Goal: Information Seeking & Learning: Find specific fact

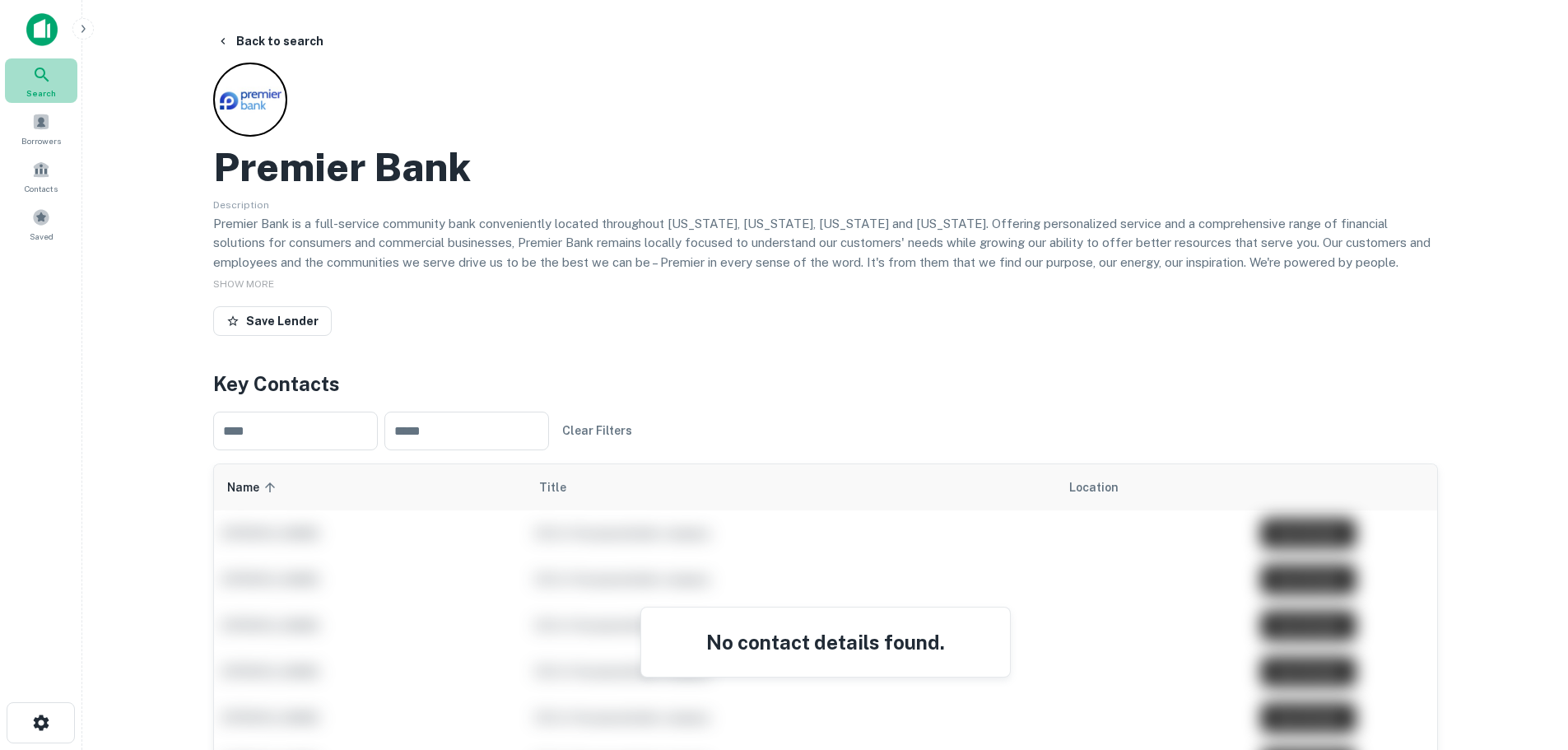
click at [39, 94] on span "Search" at bounding box center [41, 93] width 29 height 13
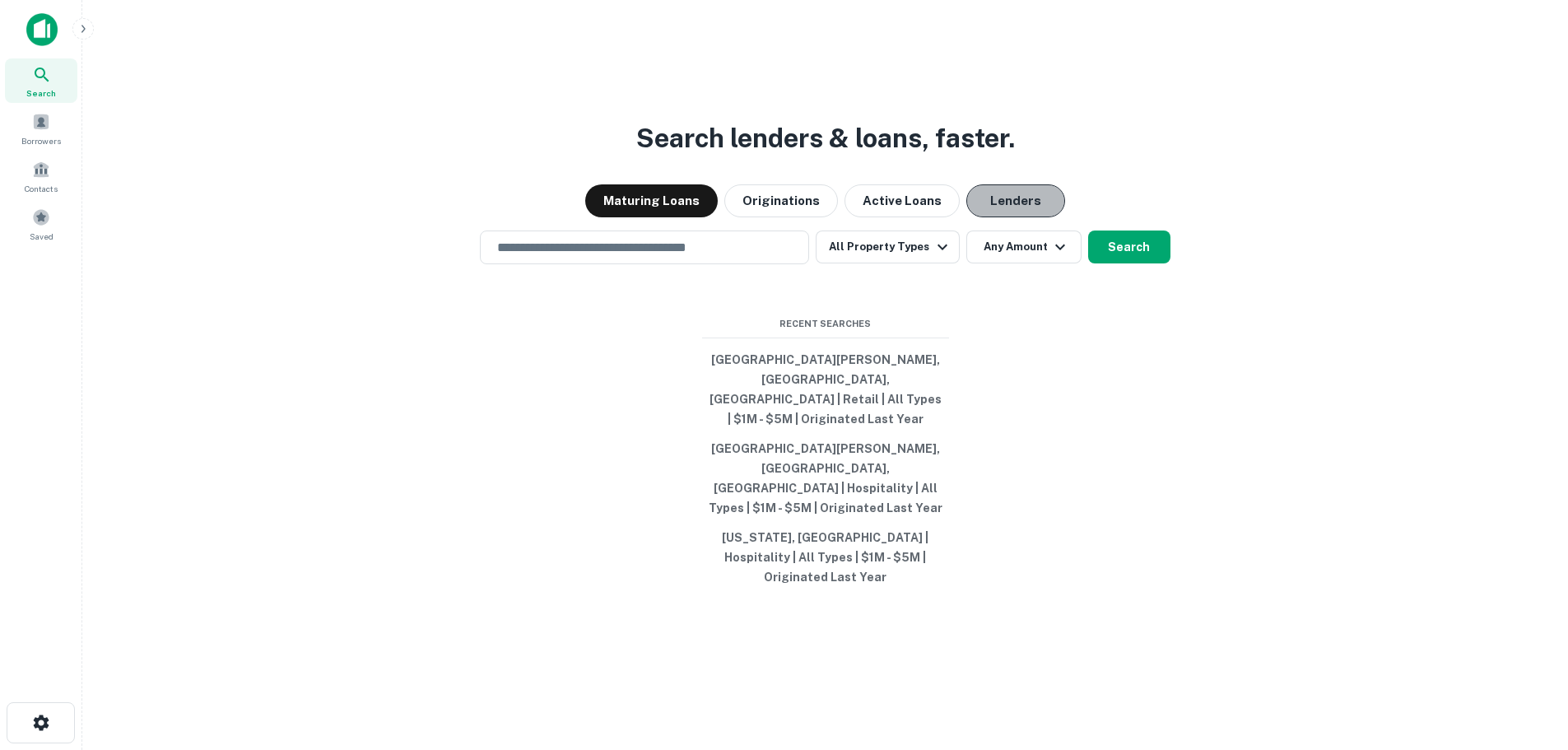
click at [973, 217] on button "Lenders" at bounding box center [1016, 201] width 99 height 33
click at [704, 264] on div "​" at bounding box center [644, 247] width 329 height 34
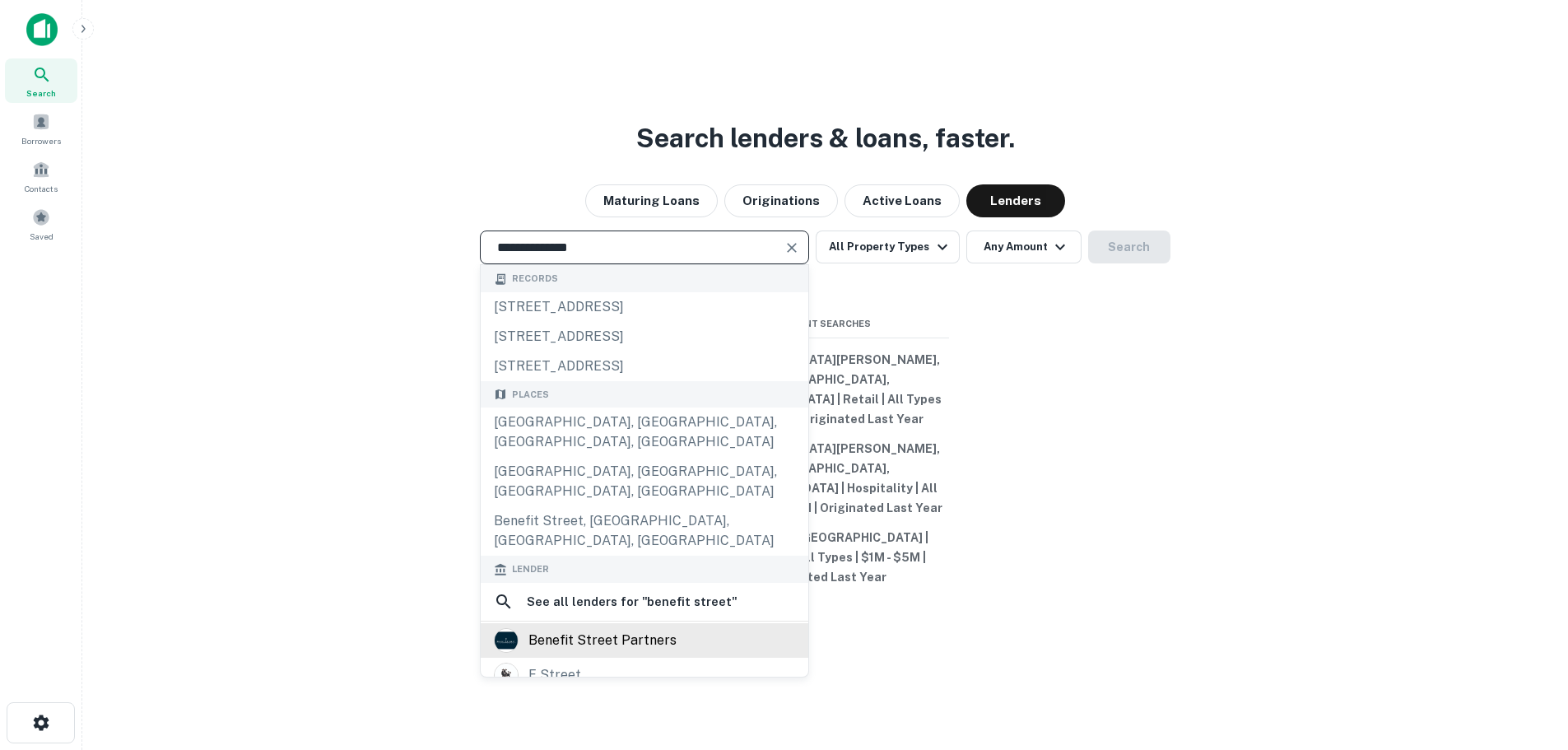
type input "**********"
click at [647, 631] on div "benefit street partners" at bounding box center [602, 640] width 149 height 25
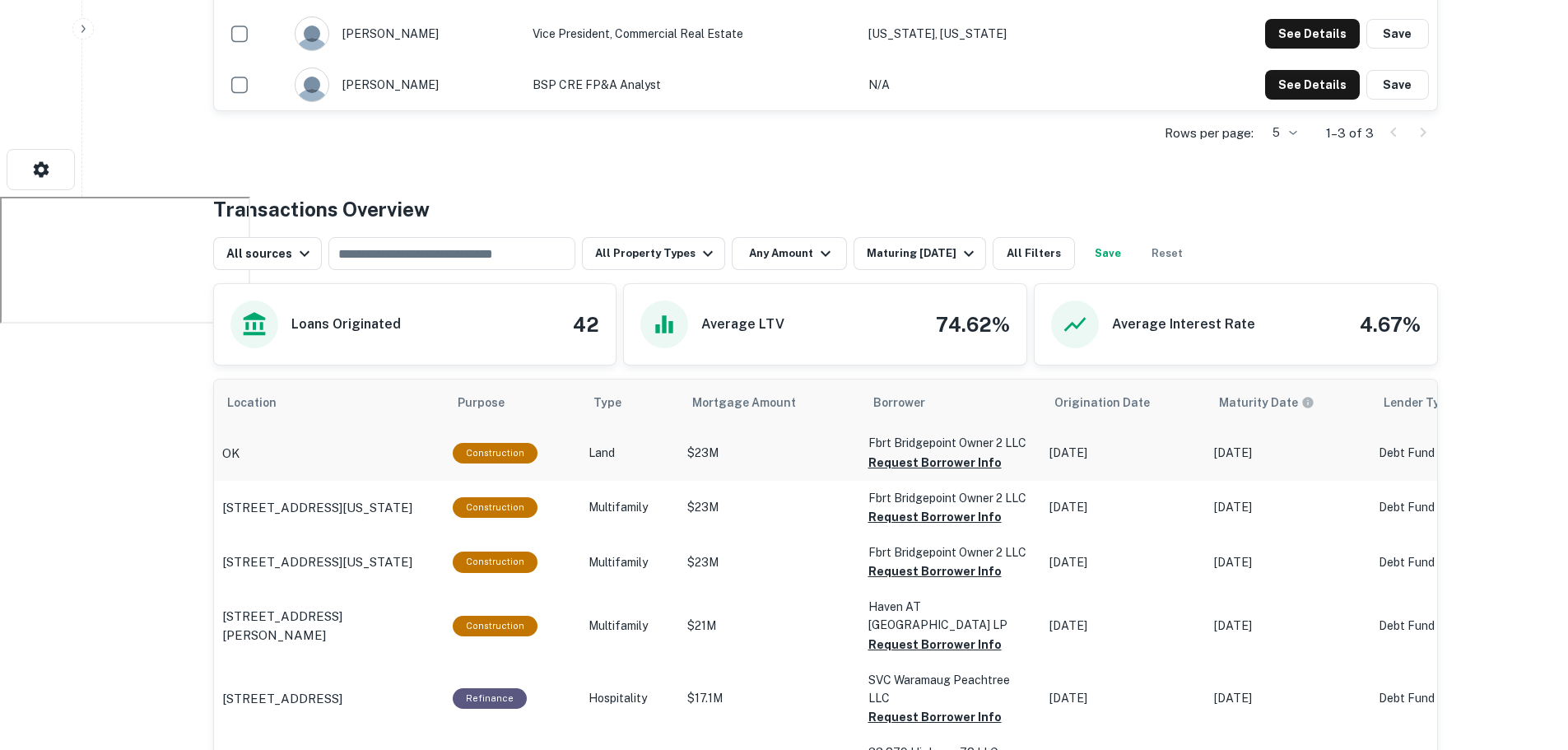
scroll to position [576, 0]
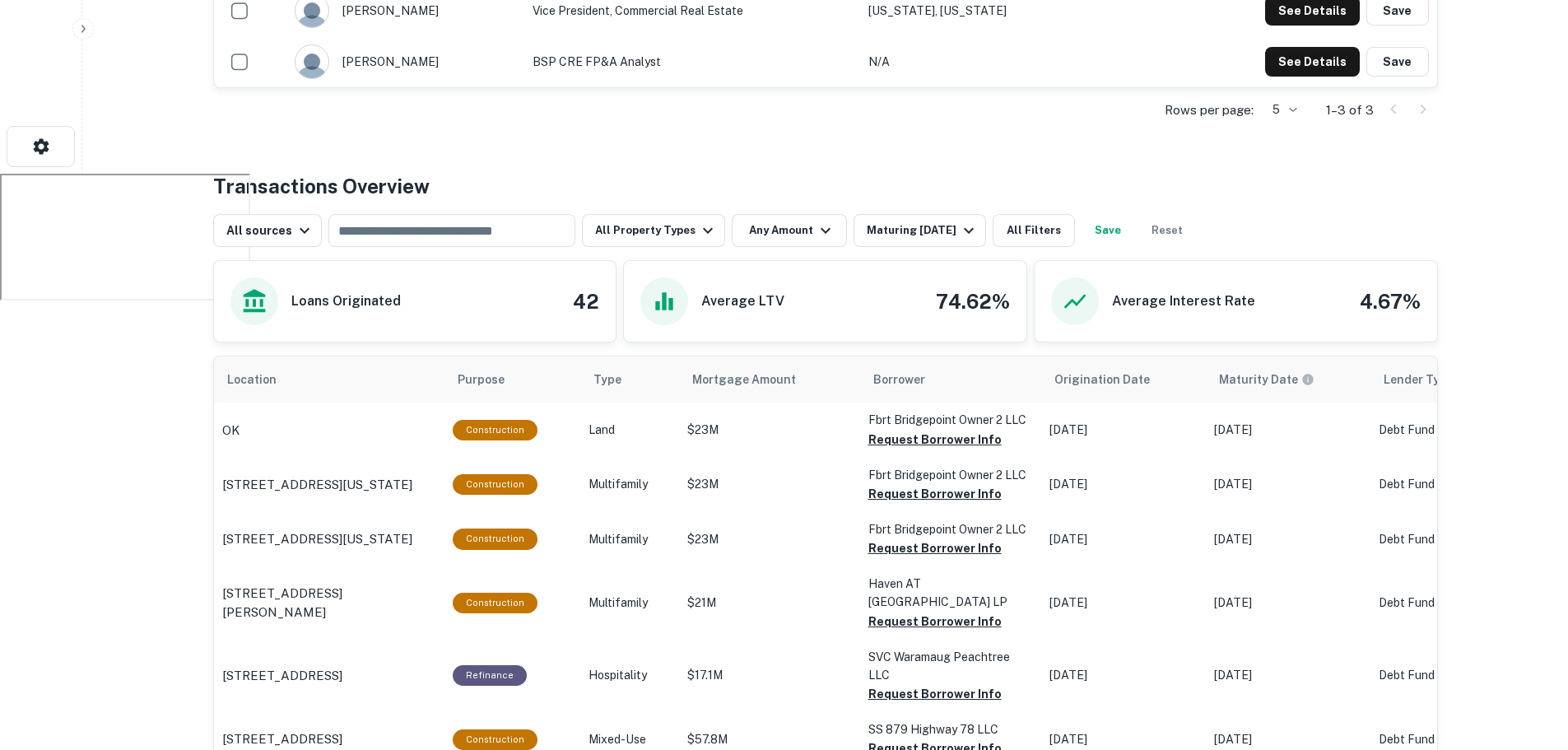
click at [518, 295] on div "Loans Originated 42" at bounding box center [414, 302] width 370 height 48
click at [327, 308] on h6 "Loans Originated" at bounding box center [346, 302] width 109 height 20
click at [497, 382] on span "Purpose" at bounding box center [514, 380] width 69 height 20
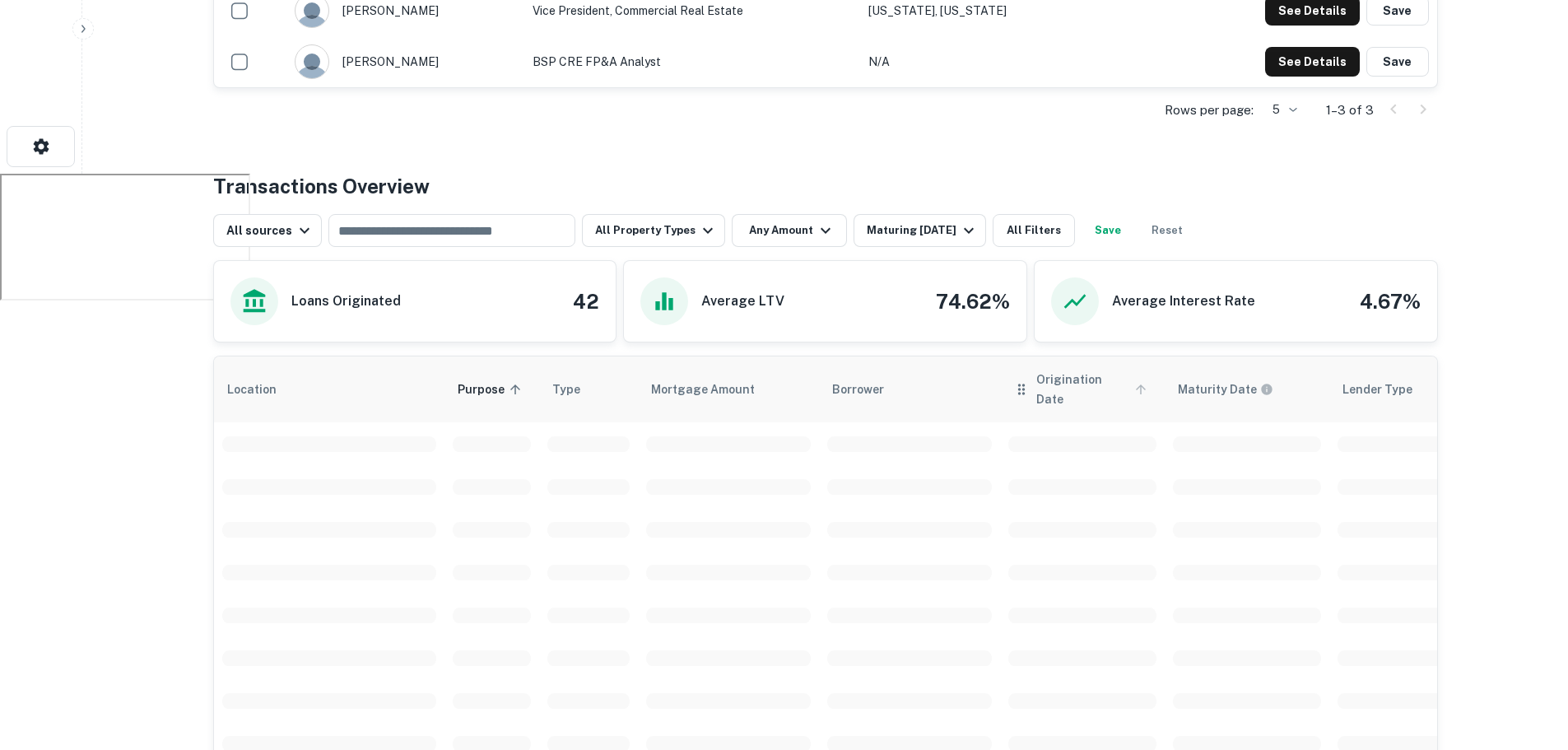
click at [1092, 375] on span "Origination Date" at bounding box center [1094, 389] width 116 height 39
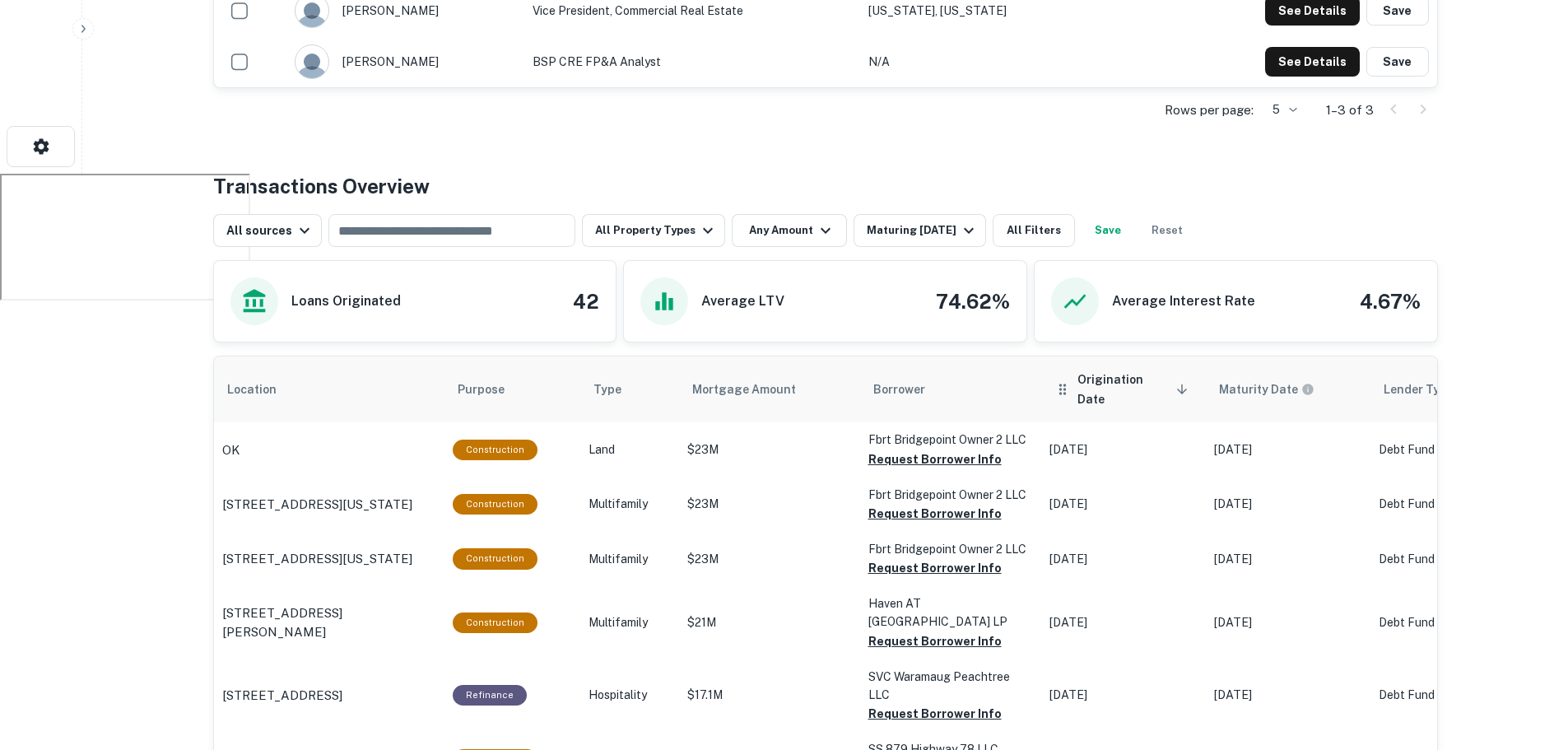
click at [1123, 367] on th "Origination Date sorted descending" at bounding box center [1124, 390] width 165 height 66
click at [1118, 382] on span "Origination Date sorted descending" at bounding box center [1135, 389] width 116 height 39
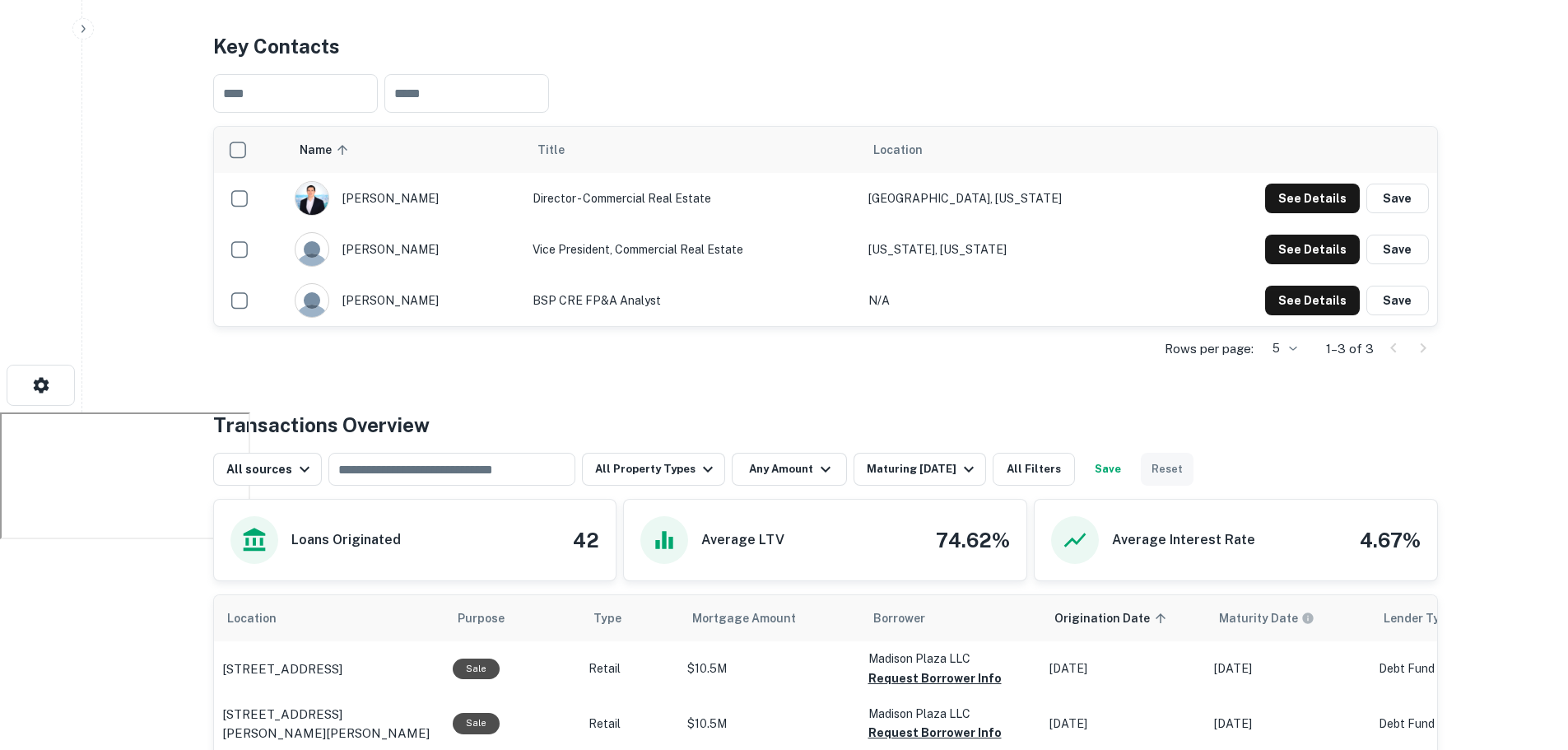
scroll to position [414, 0]
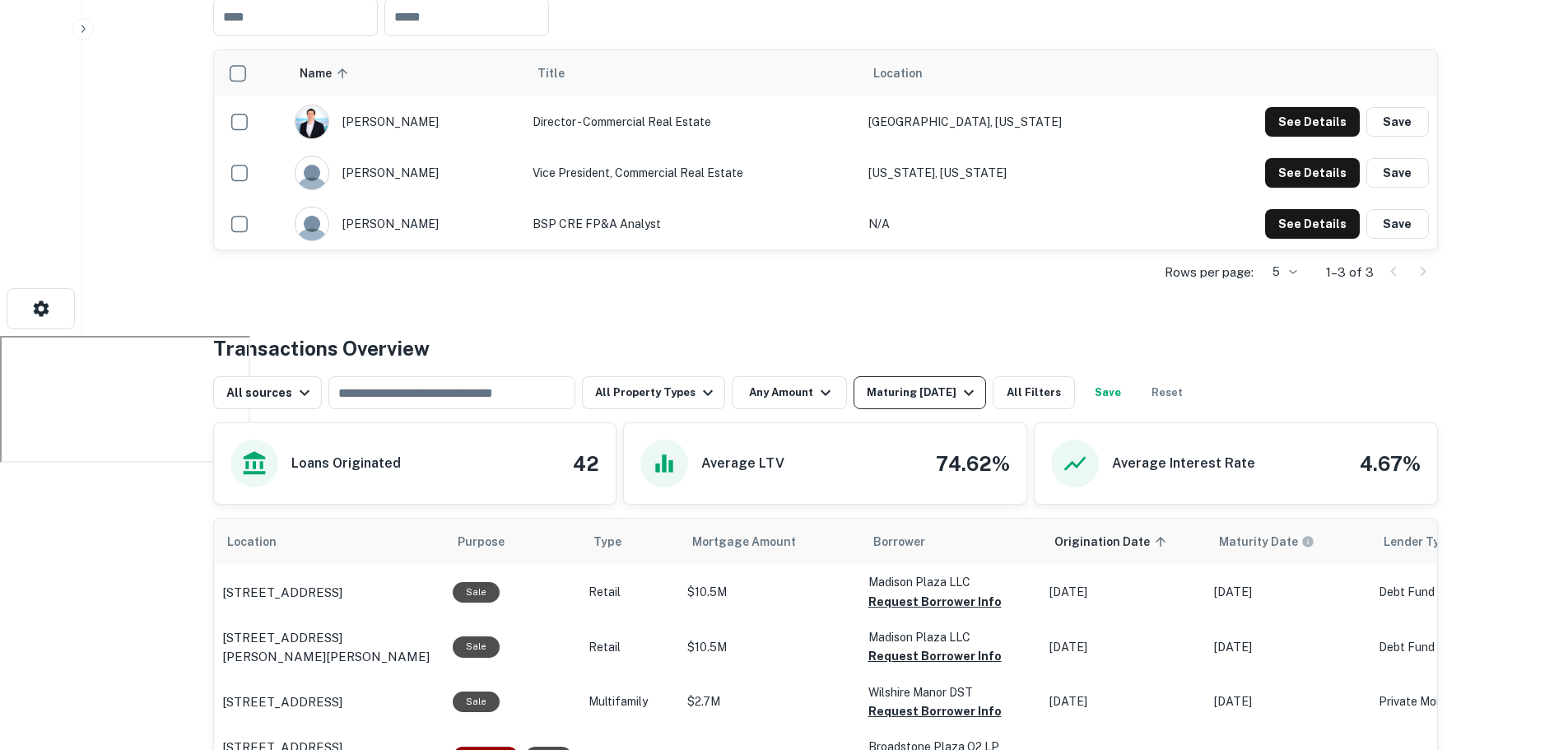
click at [887, 393] on div "Maturing In 1 Year" at bounding box center [922, 392] width 112 height 20
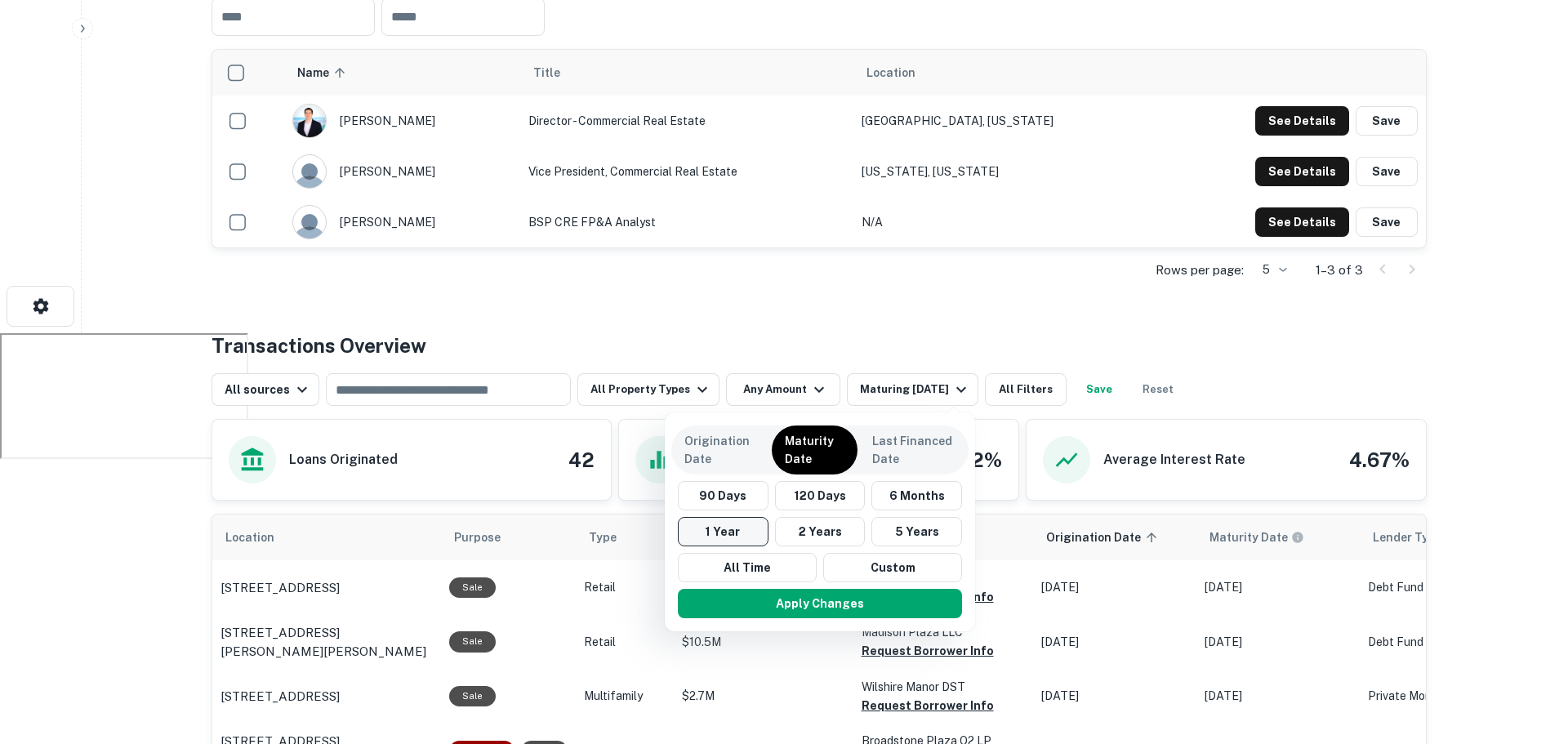
click at [743, 530] on button "1 Year" at bounding box center [723, 531] width 91 height 29
click at [989, 312] on div at bounding box center [784, 372] width 1568 height 744
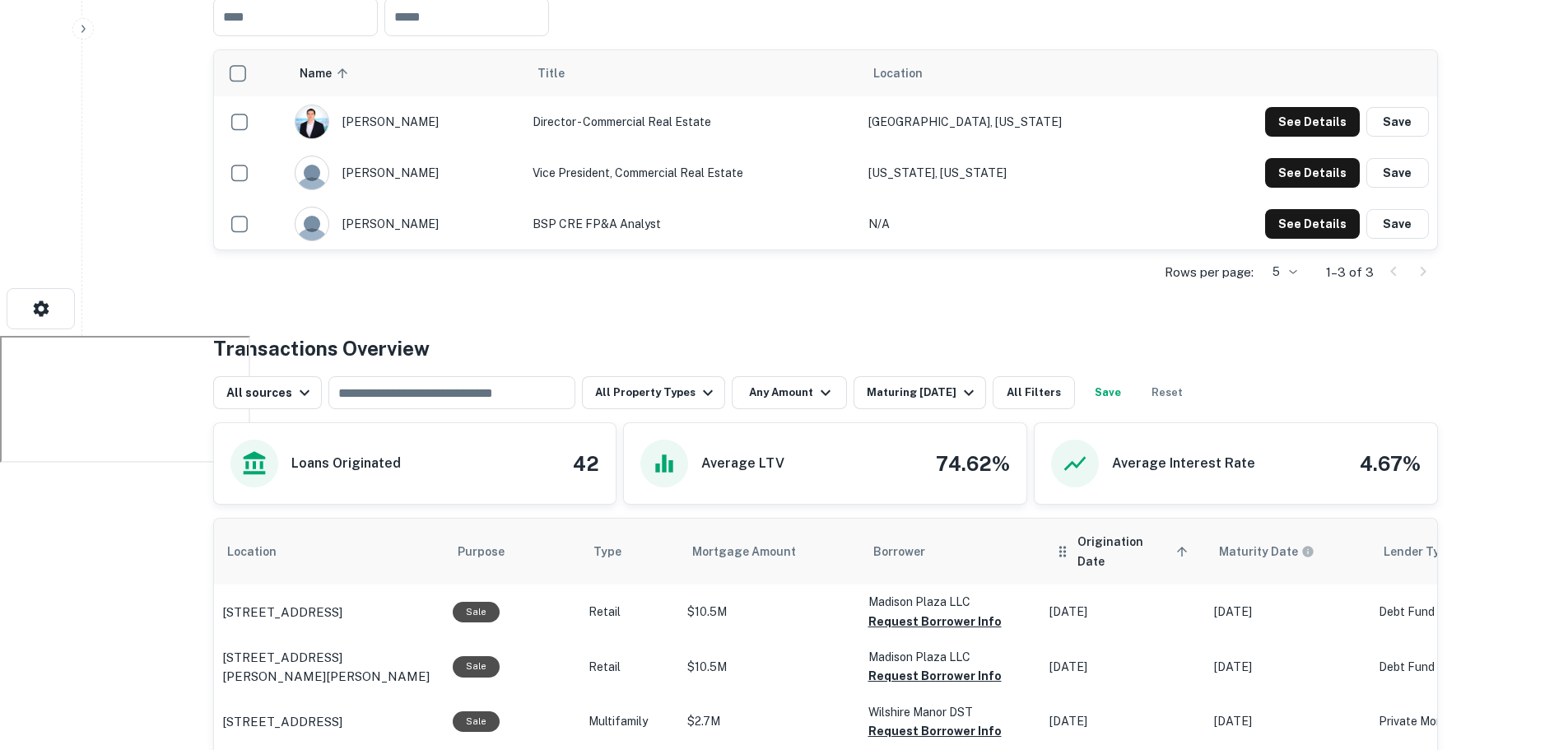
click at [1107, 557] on th "Origination Date sorted ascending" at bounding box center [1124, 552] width 165 height 66
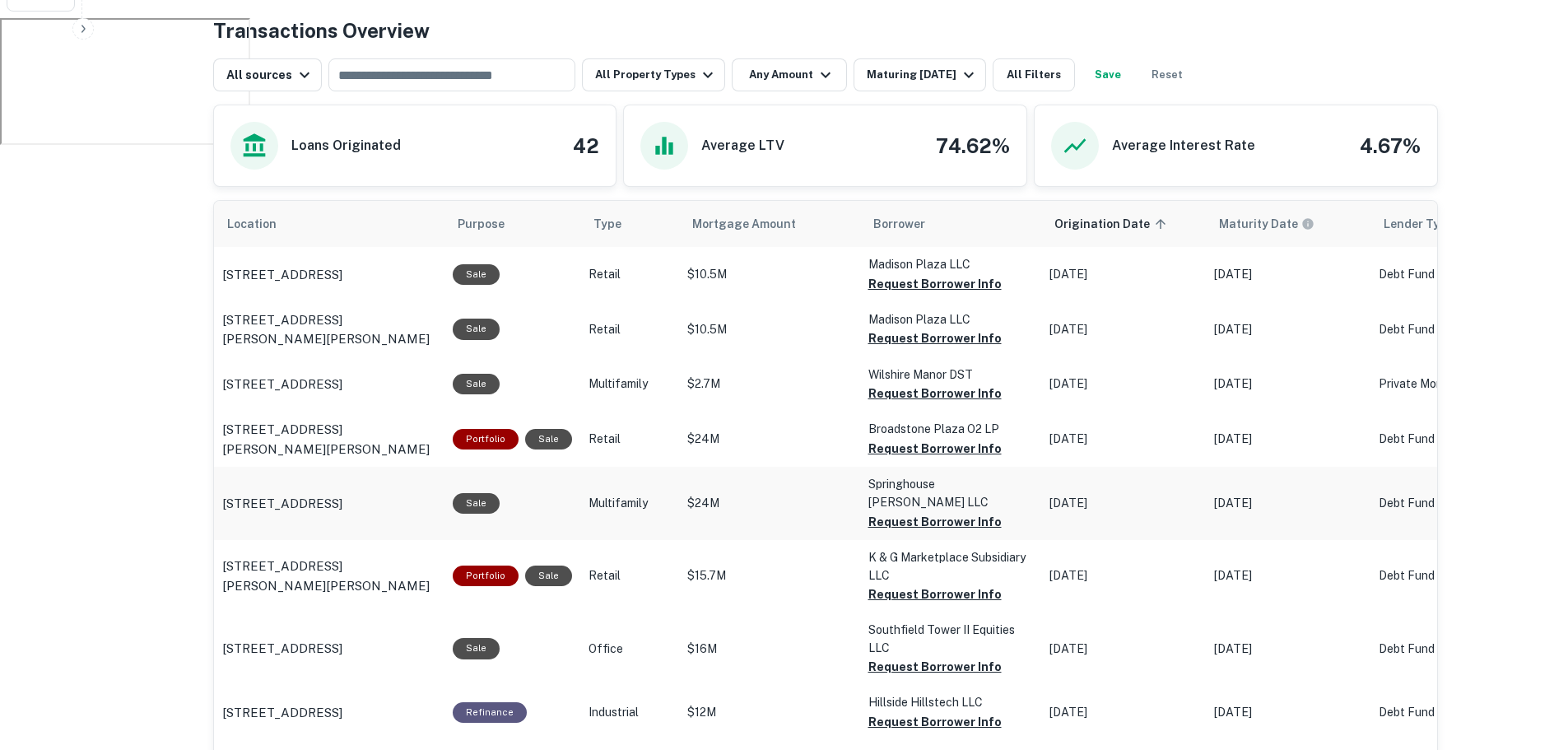
scroll to position [744, 0]
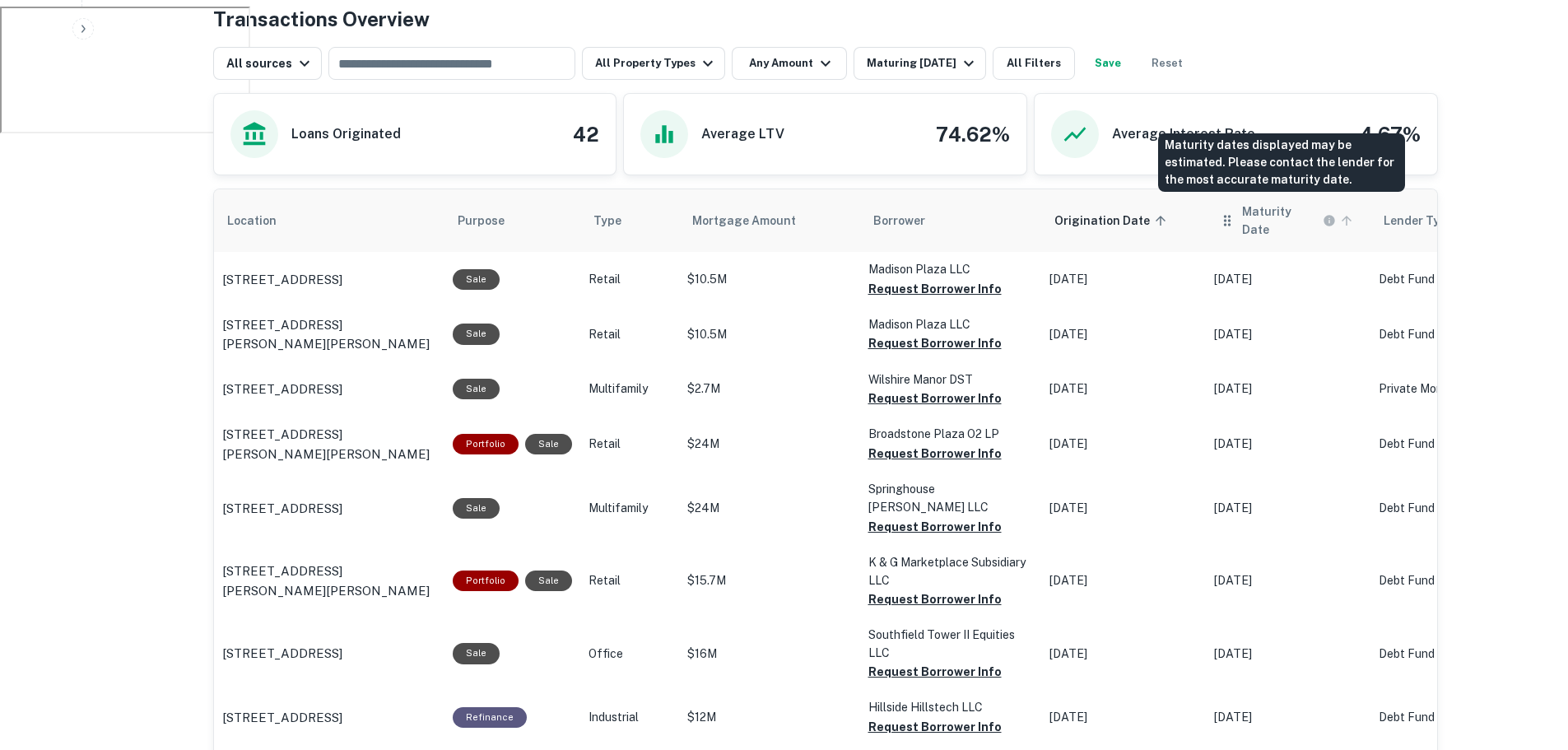
click at [1242, 218] on h6 "Maturity Date" at bounding box center [1281, 220] width 77 height 36
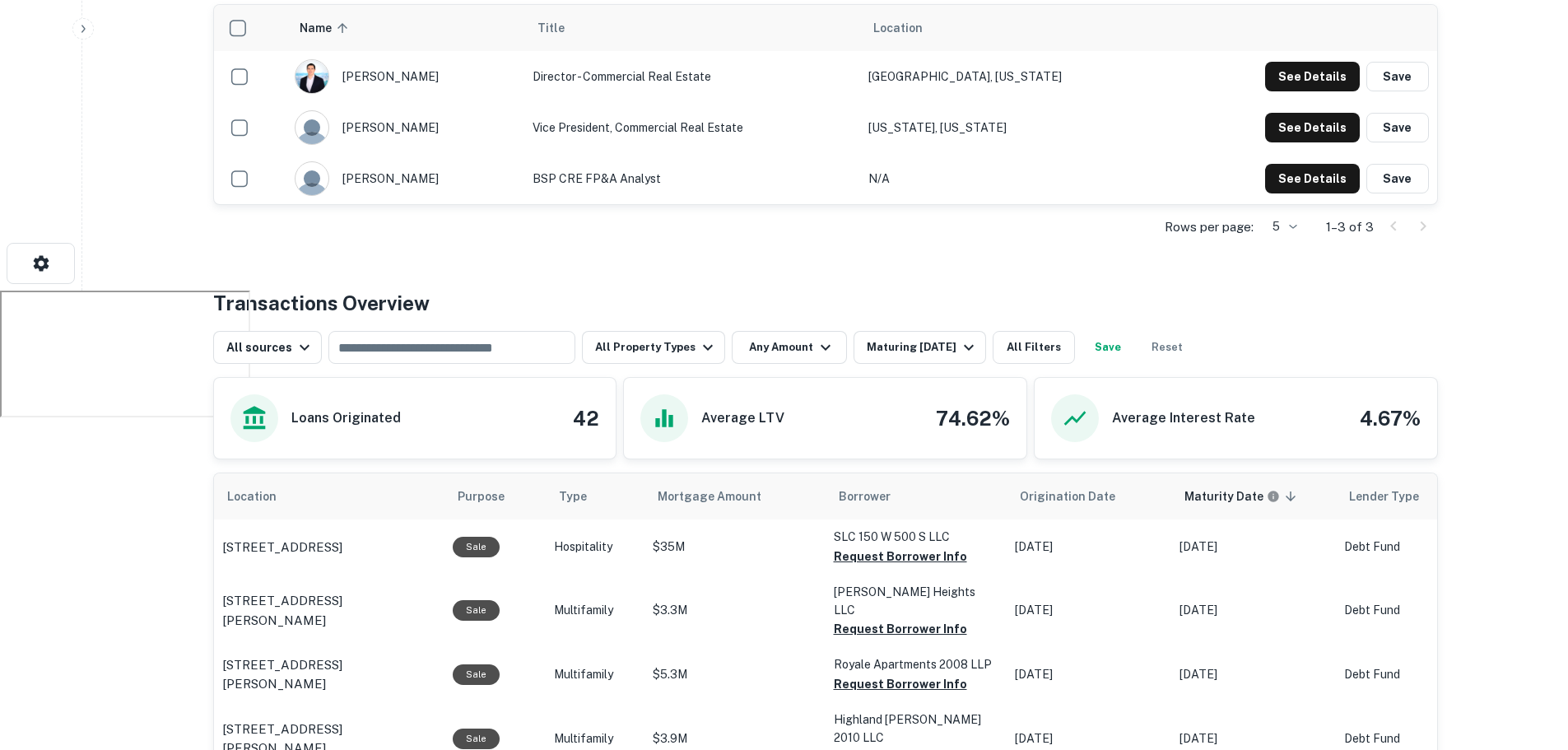
scroll to position [643, 0]
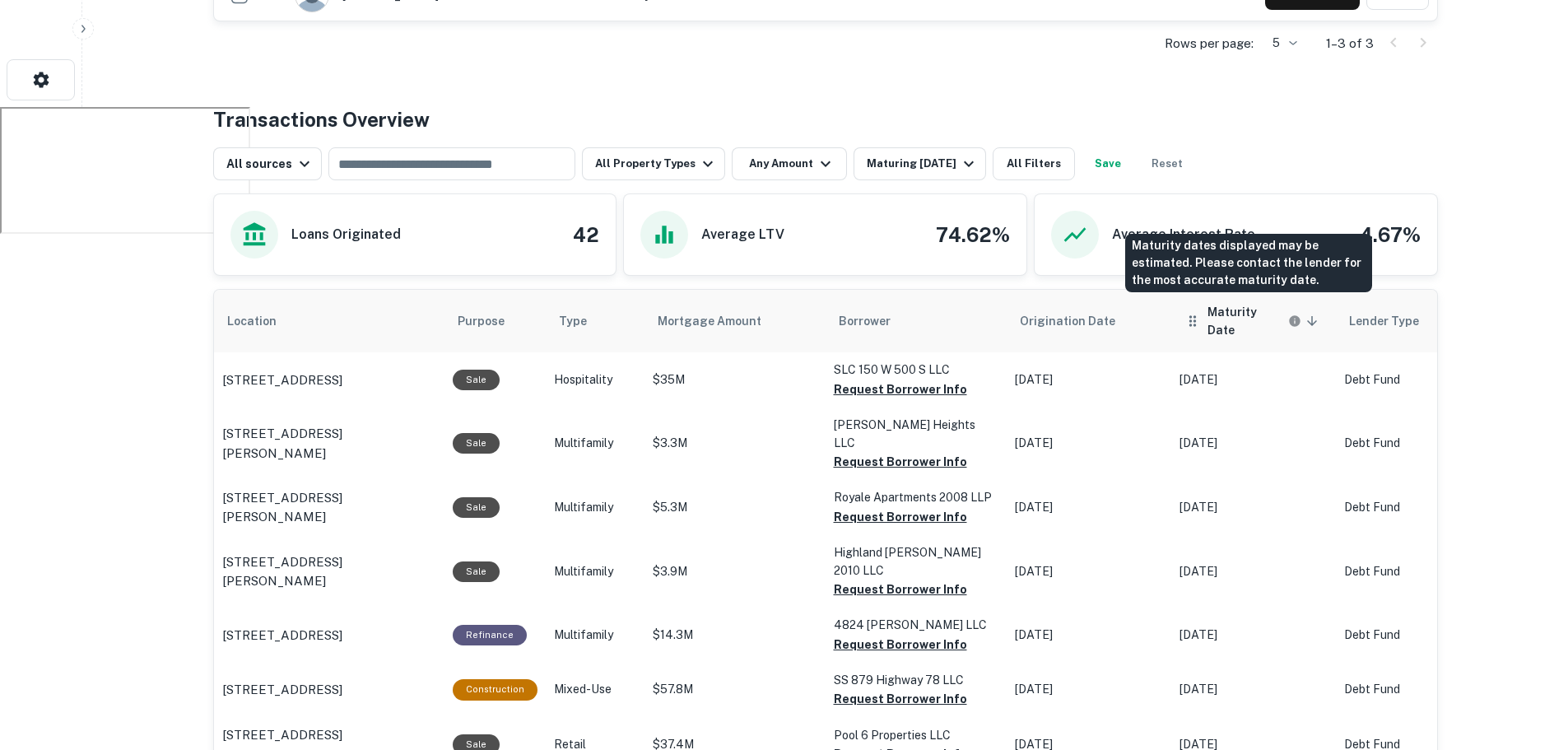
click at [1231, 319] on h6 "Maturity Date" at bounding box center [1246, 320] width 77 height 36
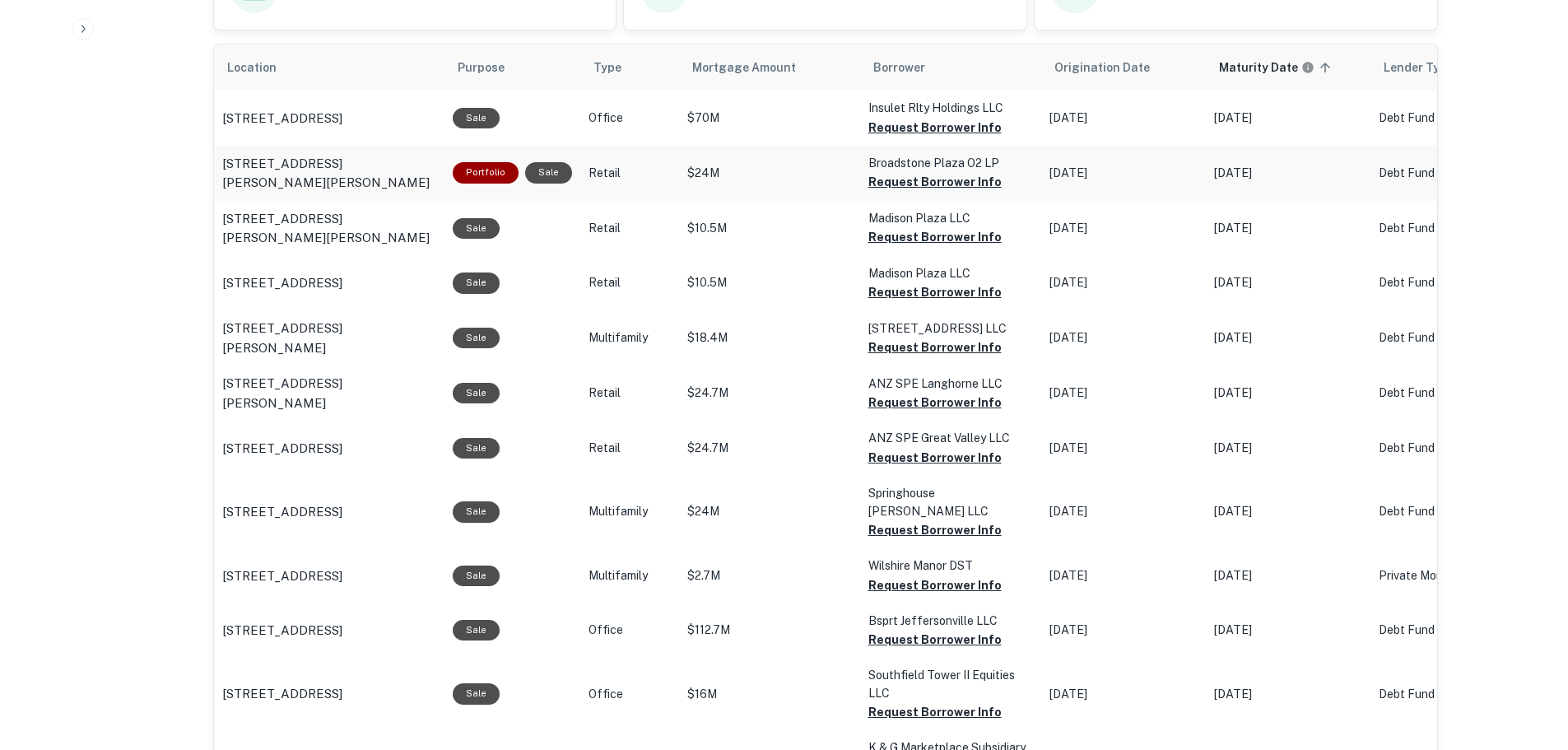
scroll to position [889, 0]
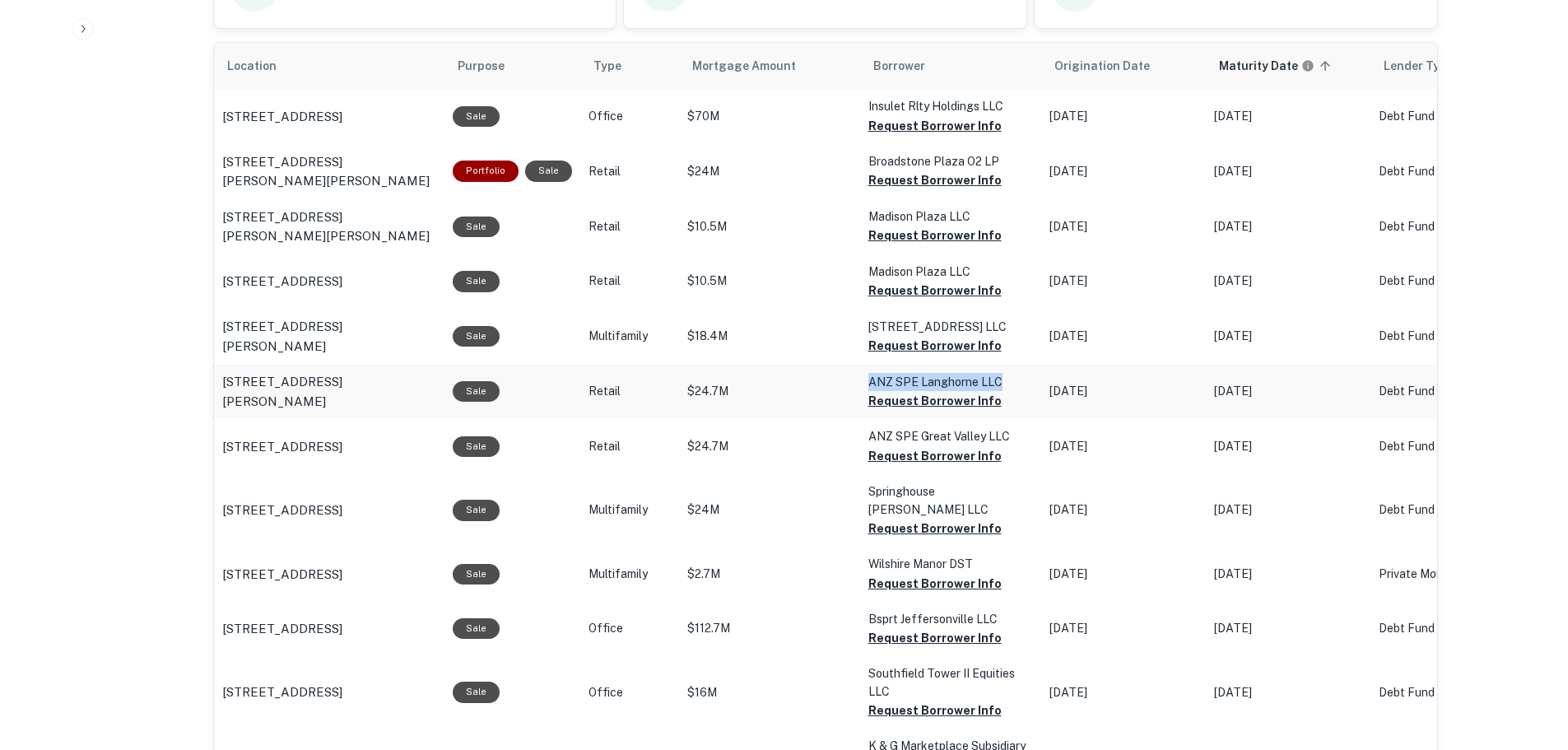
drag, startPoint x: 858, startPoint y: 381, endPoint x: 1002, endPoint y: 382, distance: 144.0
click at [1002, 382] on td "ANZ SPE Langhorne LLC Request Borrower Info" at bounding box center [950, 392] width 181 height 55
copy p "ANZ SPE Langhorne LLC"
